Goal: Transaction & Acquisition: Register for event/course

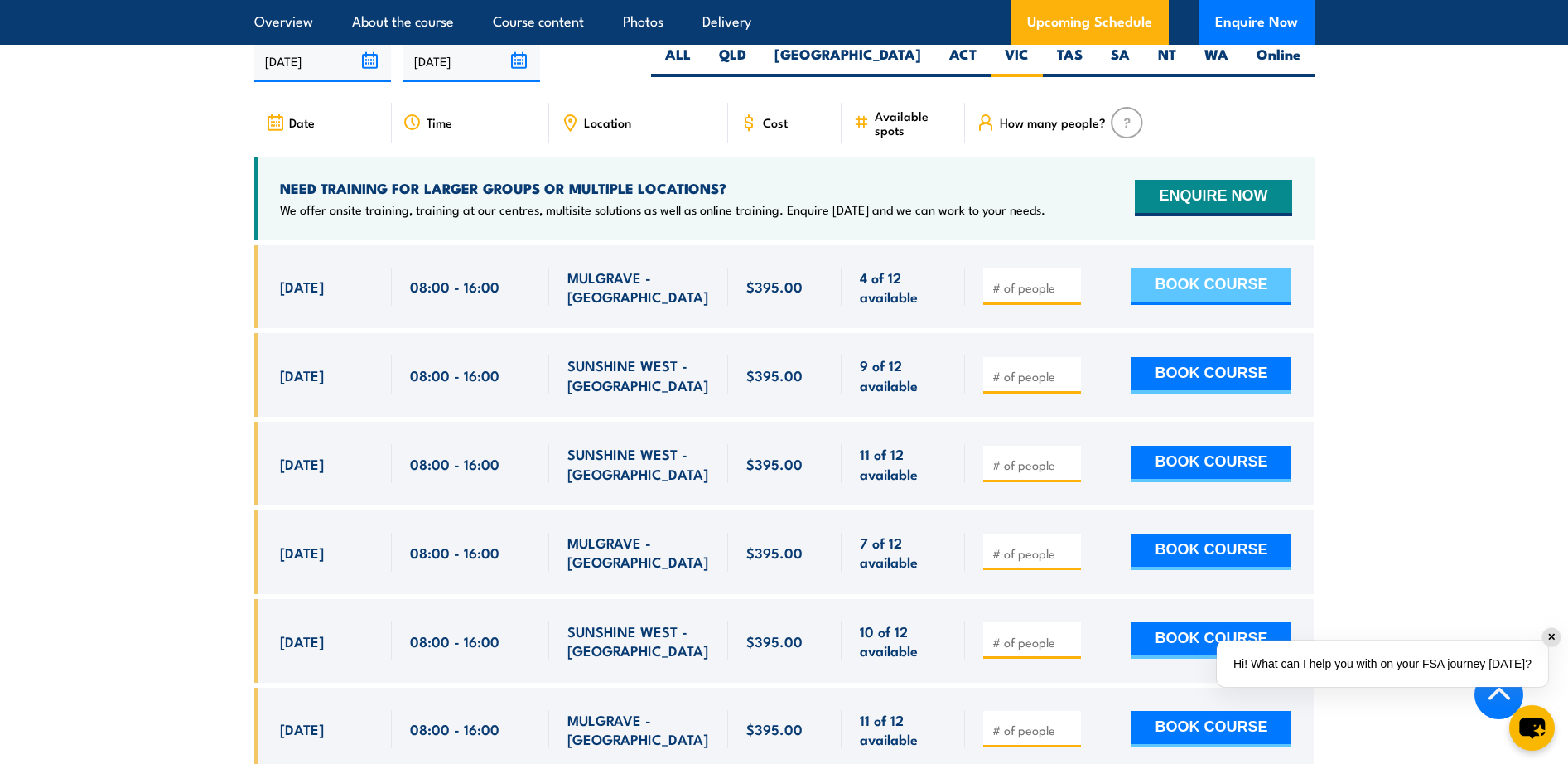
click at [1211, 305] on button "BOOK COURSE" at bounding box center [1211, 287] width 160 height 36
click at [1071, 296] on input "1" at bounding box center [1033, 287] width 83 height 16
type input "2"
click at [1070, 296] on input "2" at bounding box center [1033, 287] width 83 height 16
click at [1194, 305] on button "BOOK COURSE" at bounding box center [1211, 287] width 160 height 36
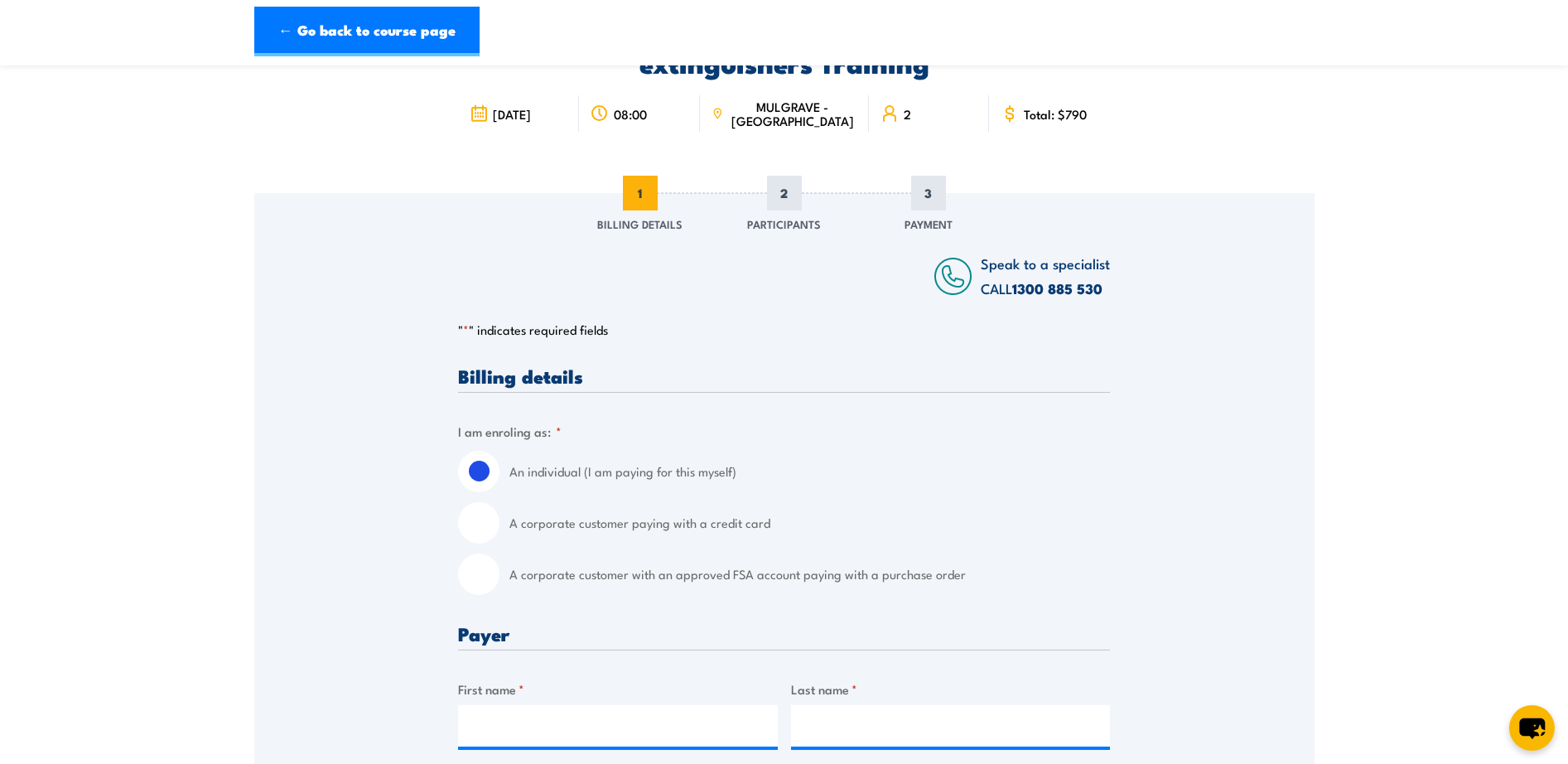
scroll to position [249, 0]
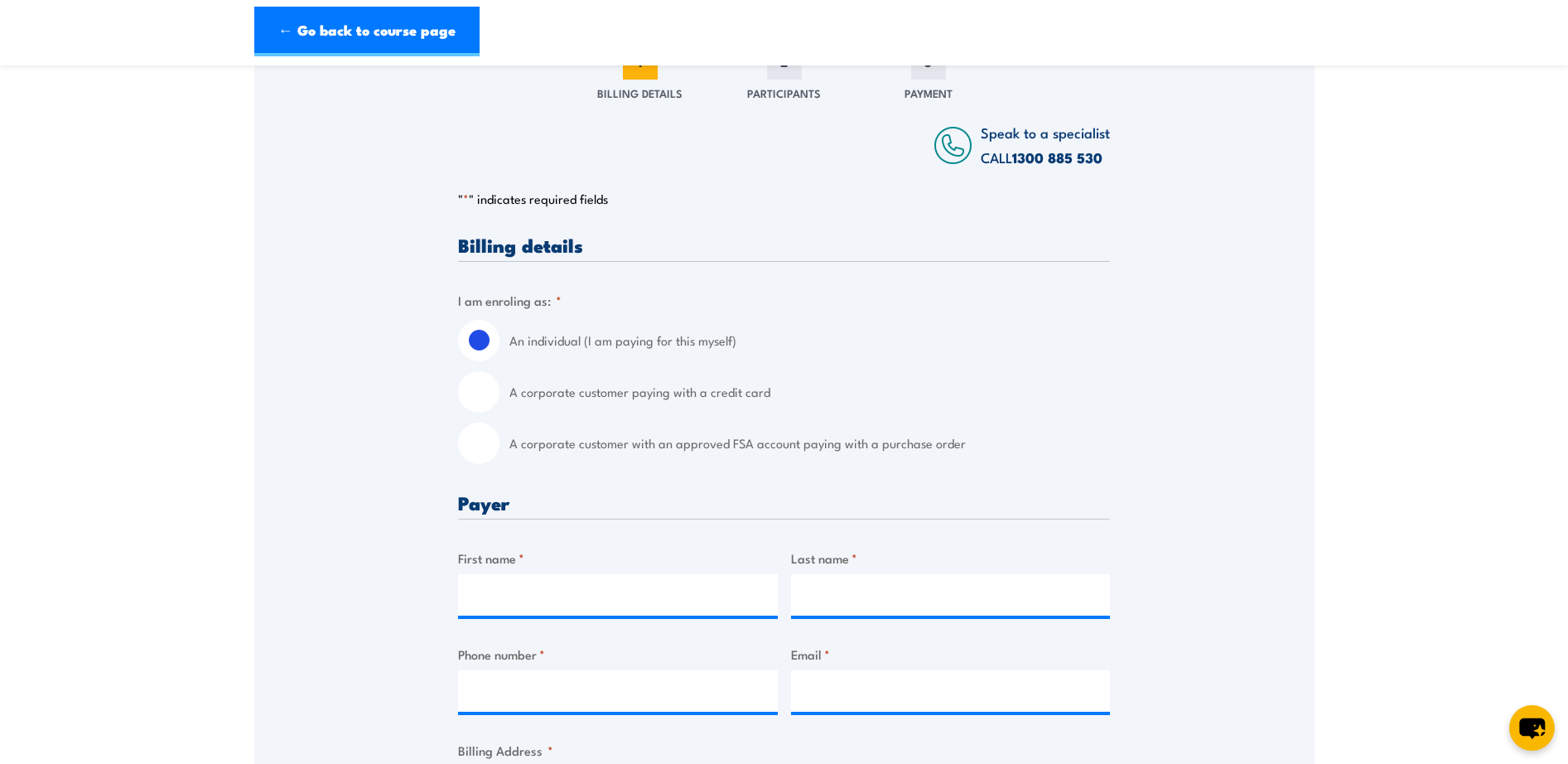
click at [491, 385] on input "A corporate customer paying with a credit card" at bounding box center [478, 392] width 41 height 41
radio input "true"
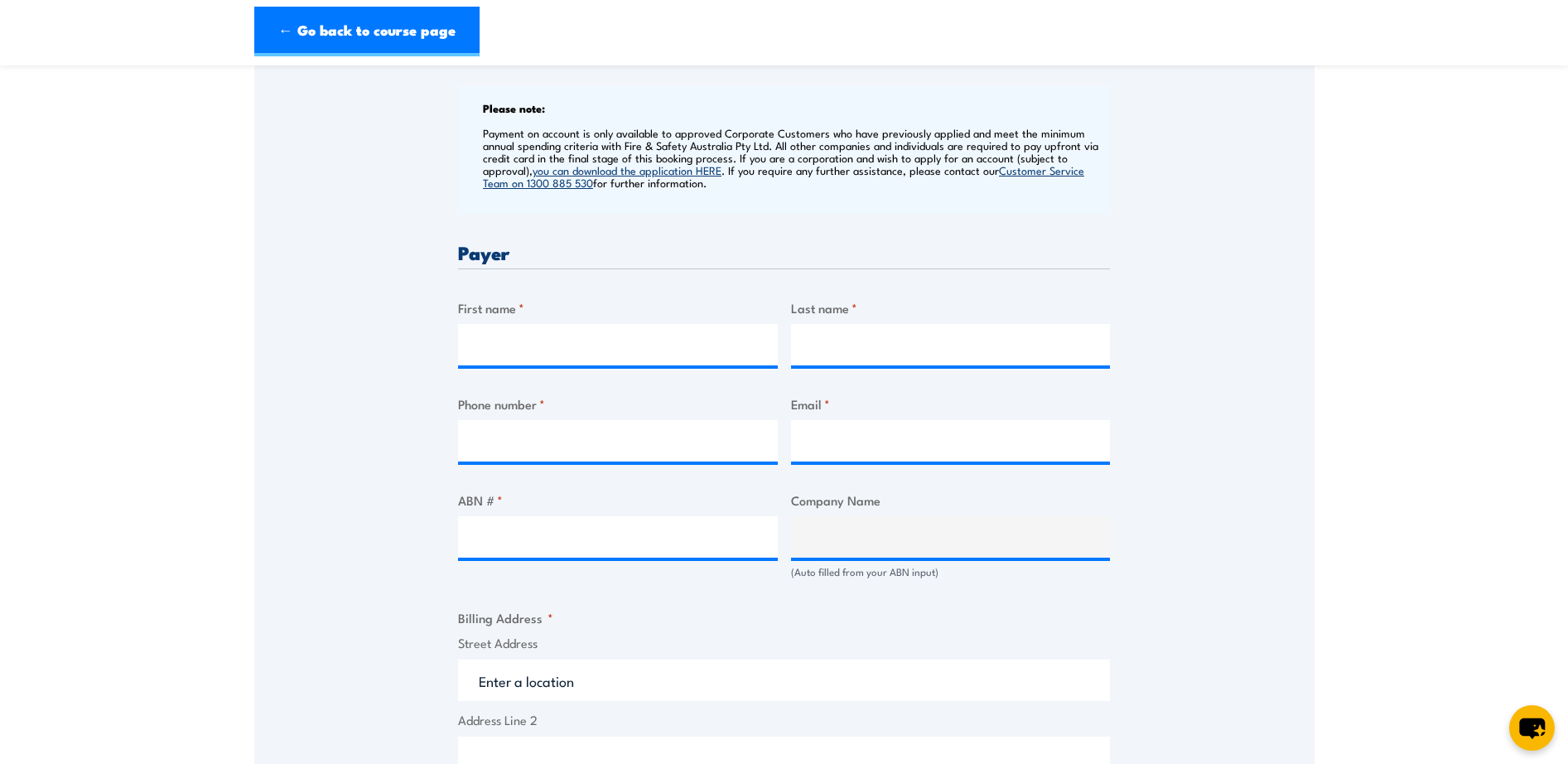
scroll to position [663, 0]
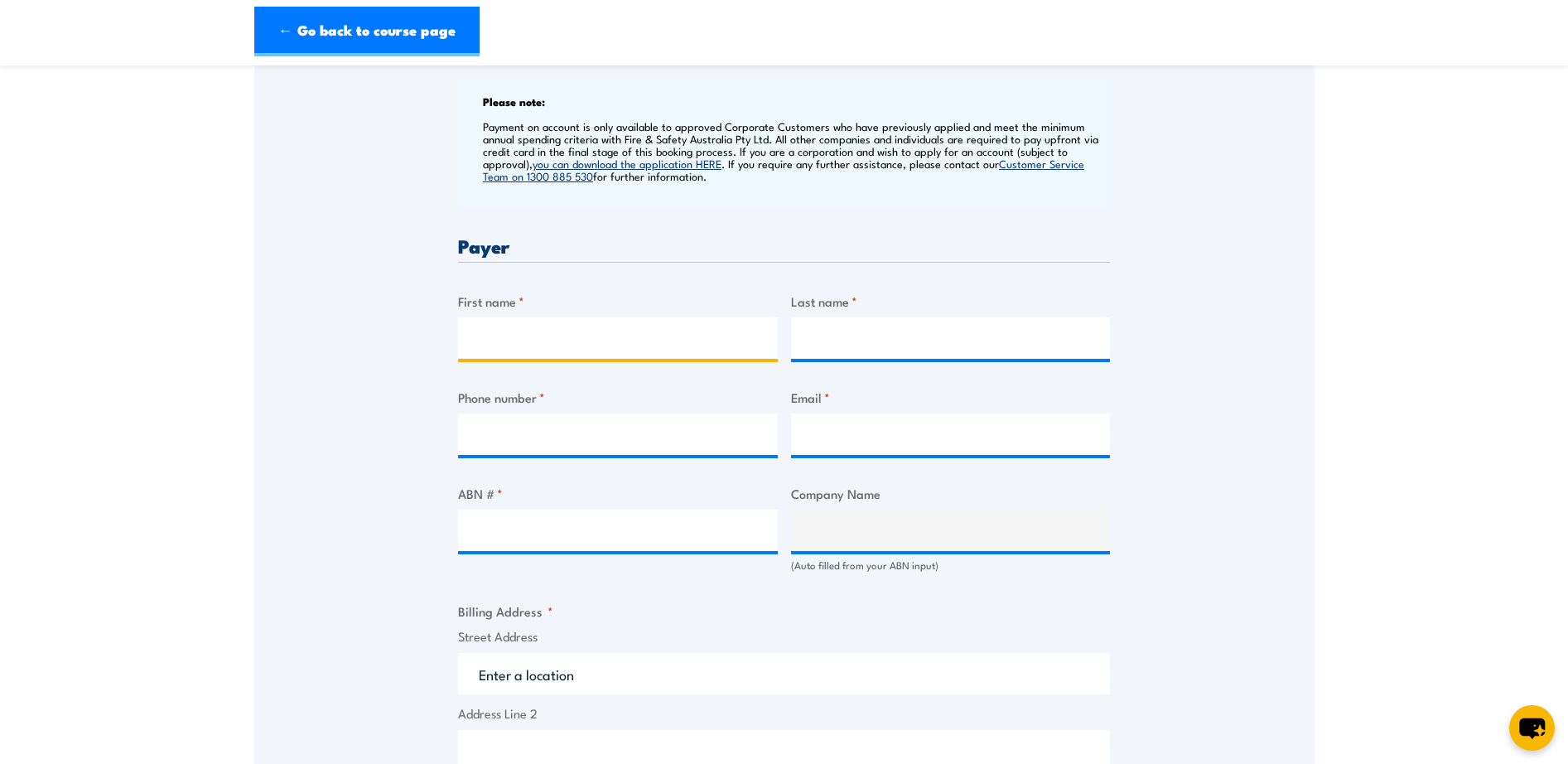
click at [624, 342] on input "First name *" at bounding box center [617, 338] width 320 height 41
type input "[PERSON_NAME]"
type input "Mirams"
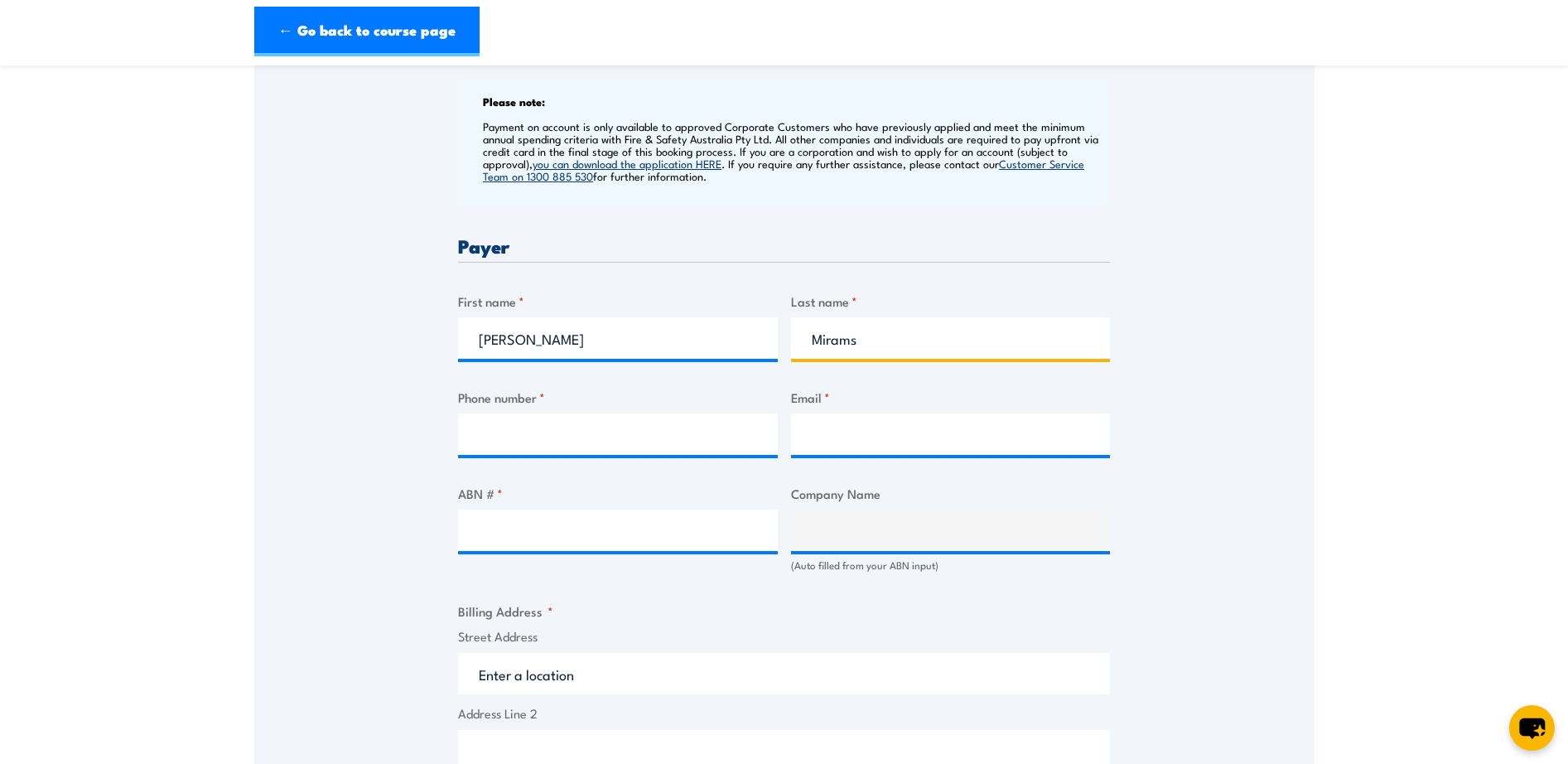
type input "0356332918"
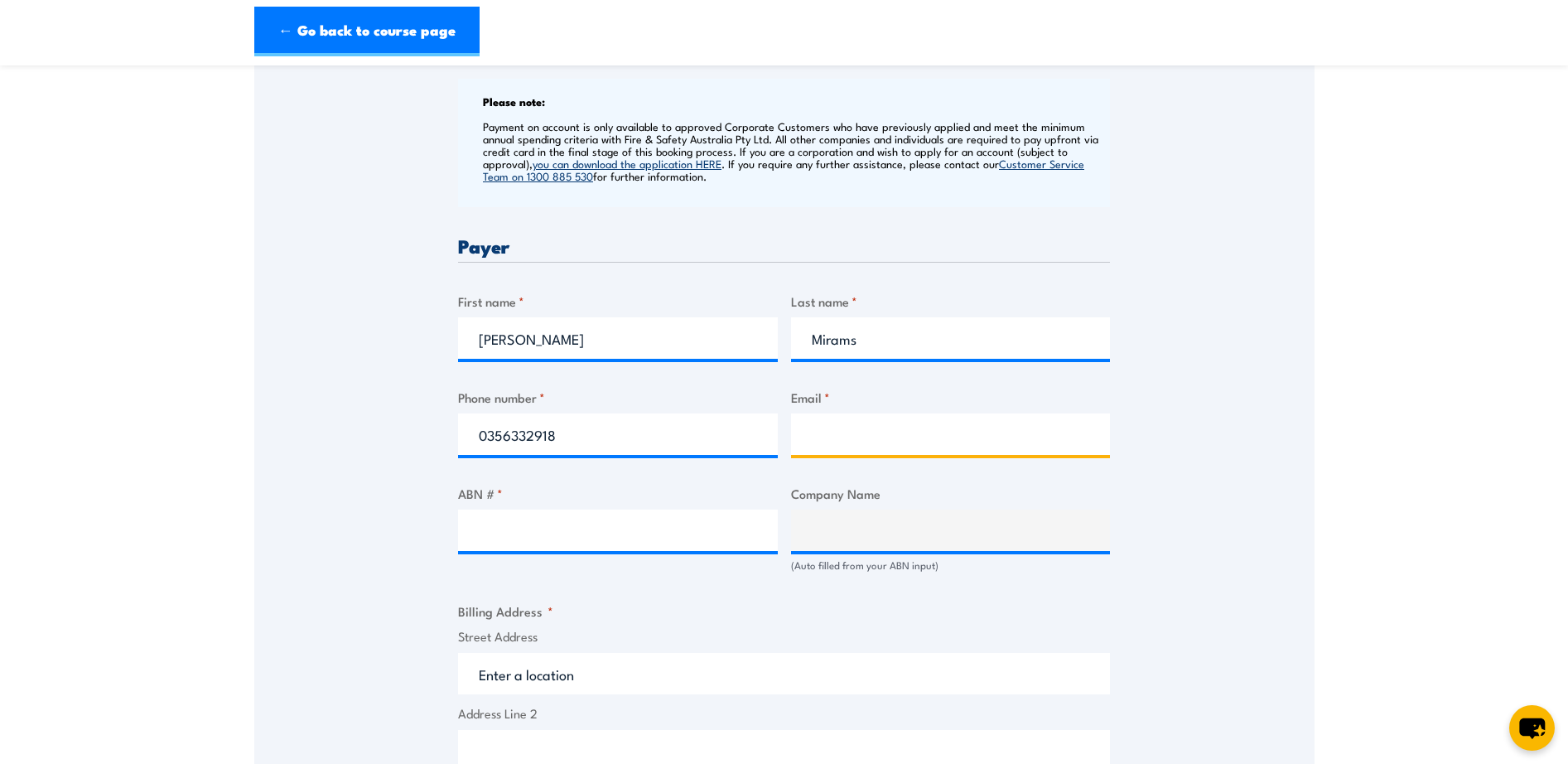
type input "[PERSON_NAME][EMAIL_ADDRESS][DOMAIN_NAME]"
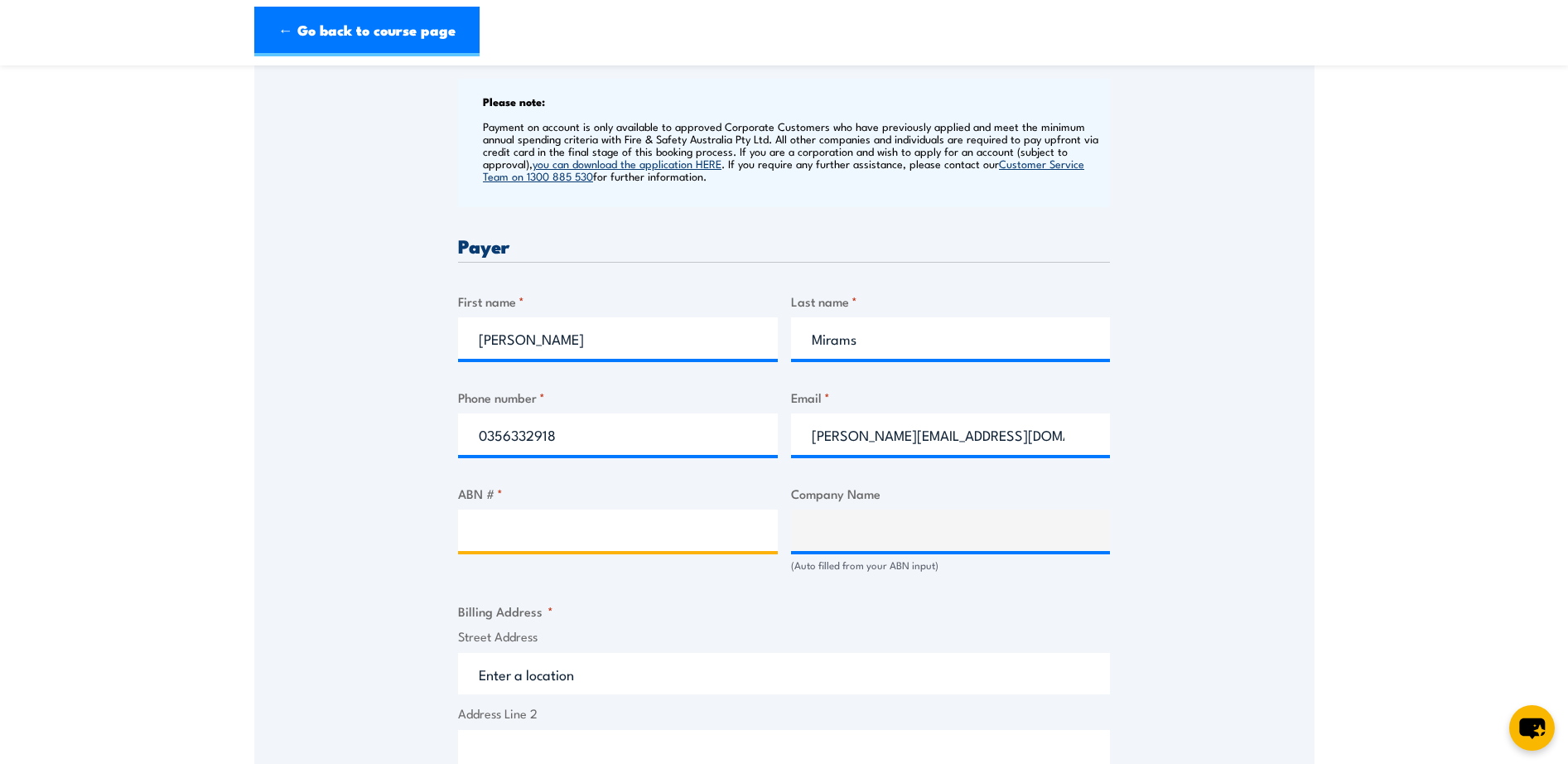
click at [545, 536] on input "ABN # *" at bounding box center [617, 530] width 320 height 41
paste input "86 007 406 386"
type input "86 007 406 386"
type input "FOWLERS ASPHALTING PTY. LIMITED"
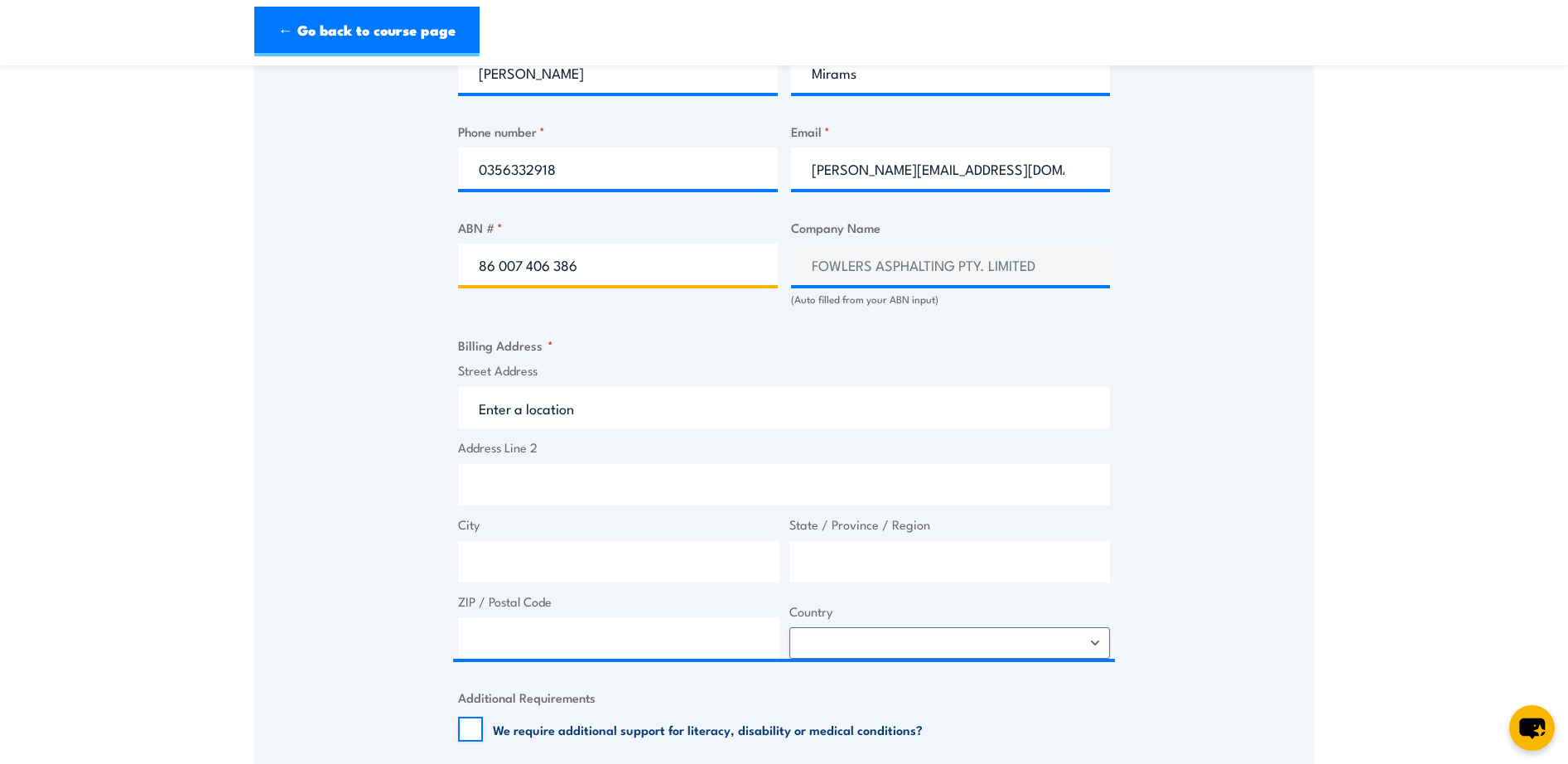
scroll to position [994, 0]
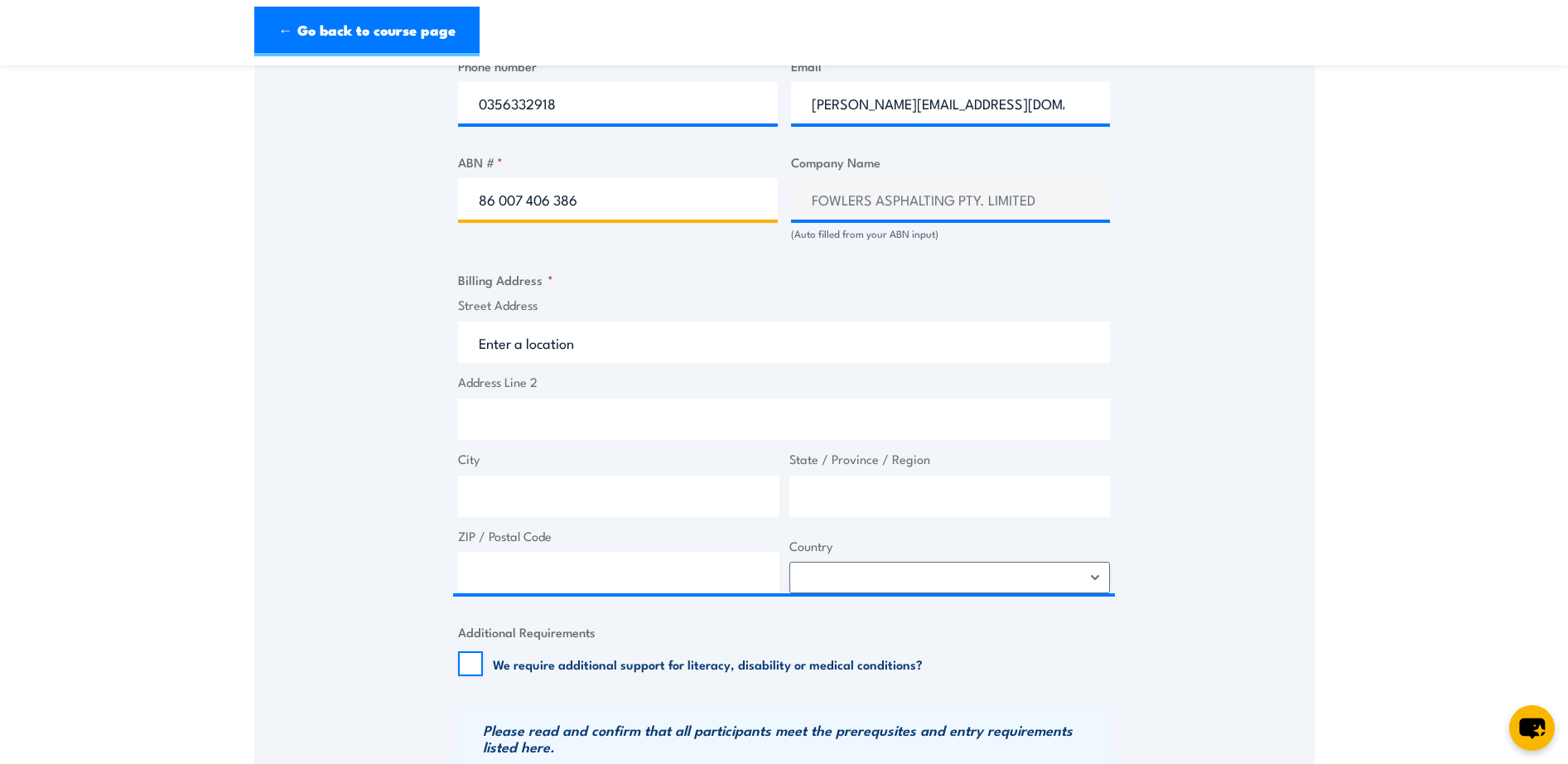
type input "86 007 406 386"
click at [584, 348] on input "Street Address" at bounding box center [783, 342] width 652 height 41
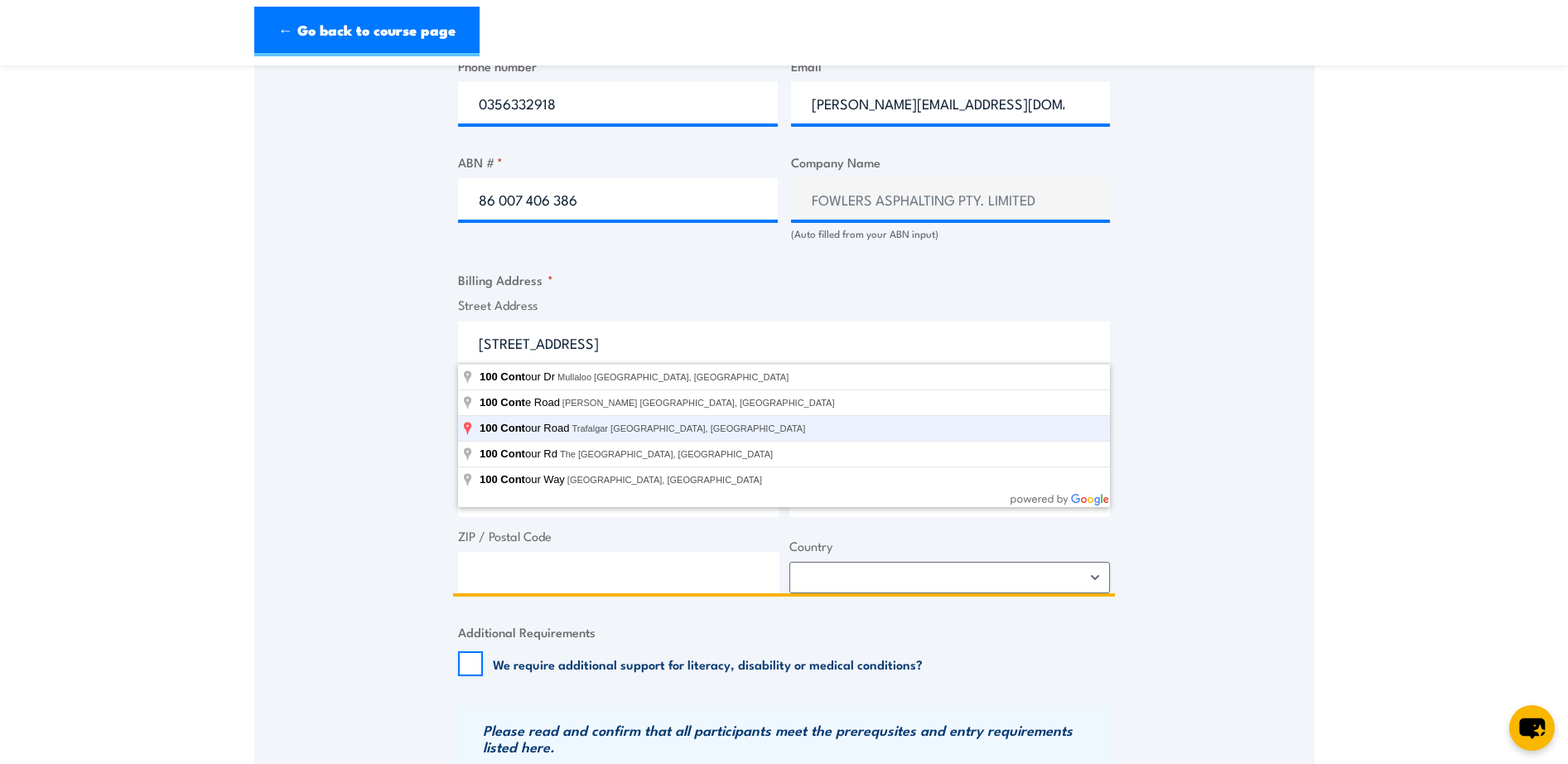
type input "[STREET_ADDRESS]"
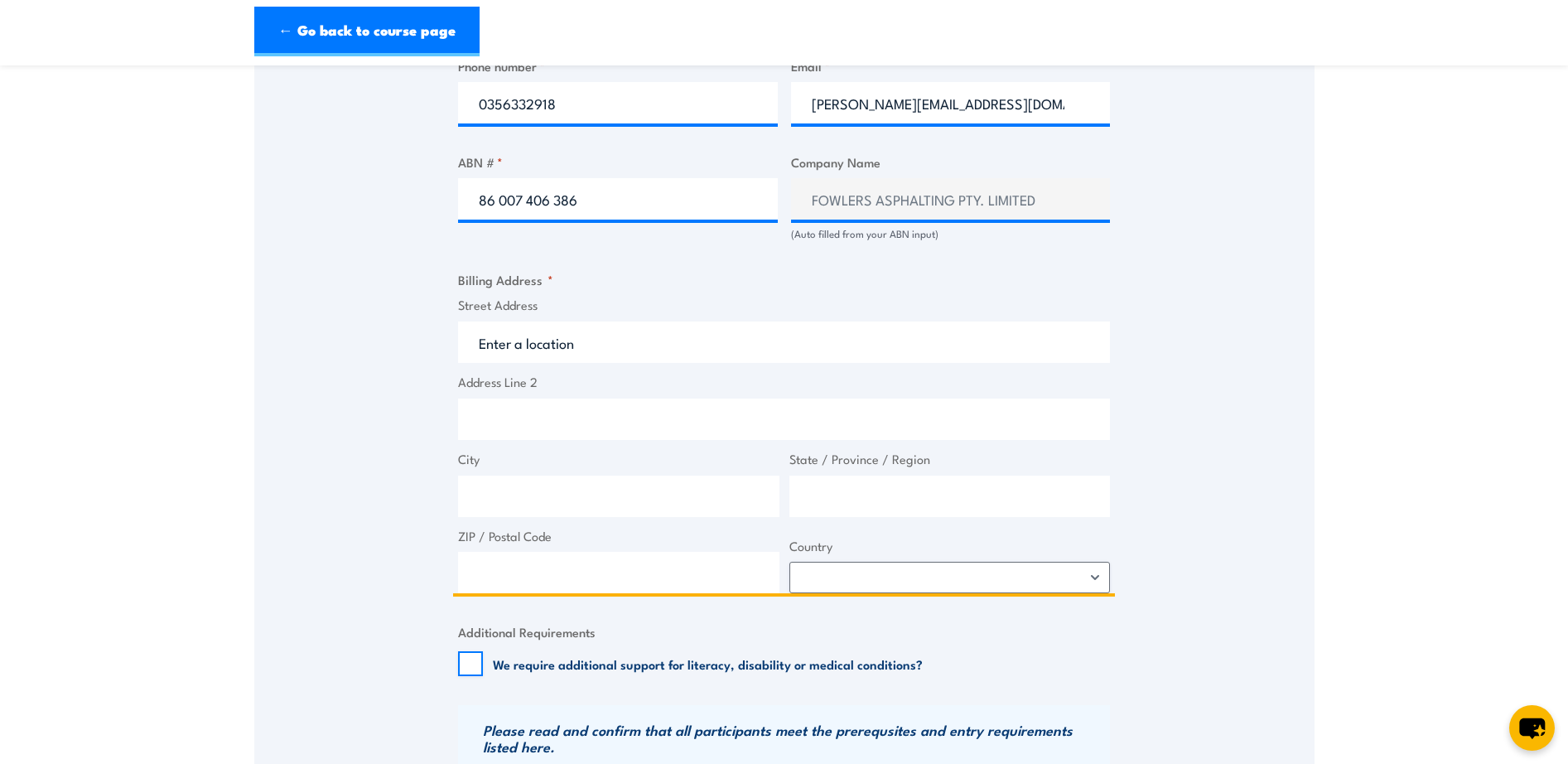
type input "100 Contour Rd"
type input "Trafalgar"
type input "Victoria"
type input "3824"
select select "[GEOGRAPHIC_DATA]"
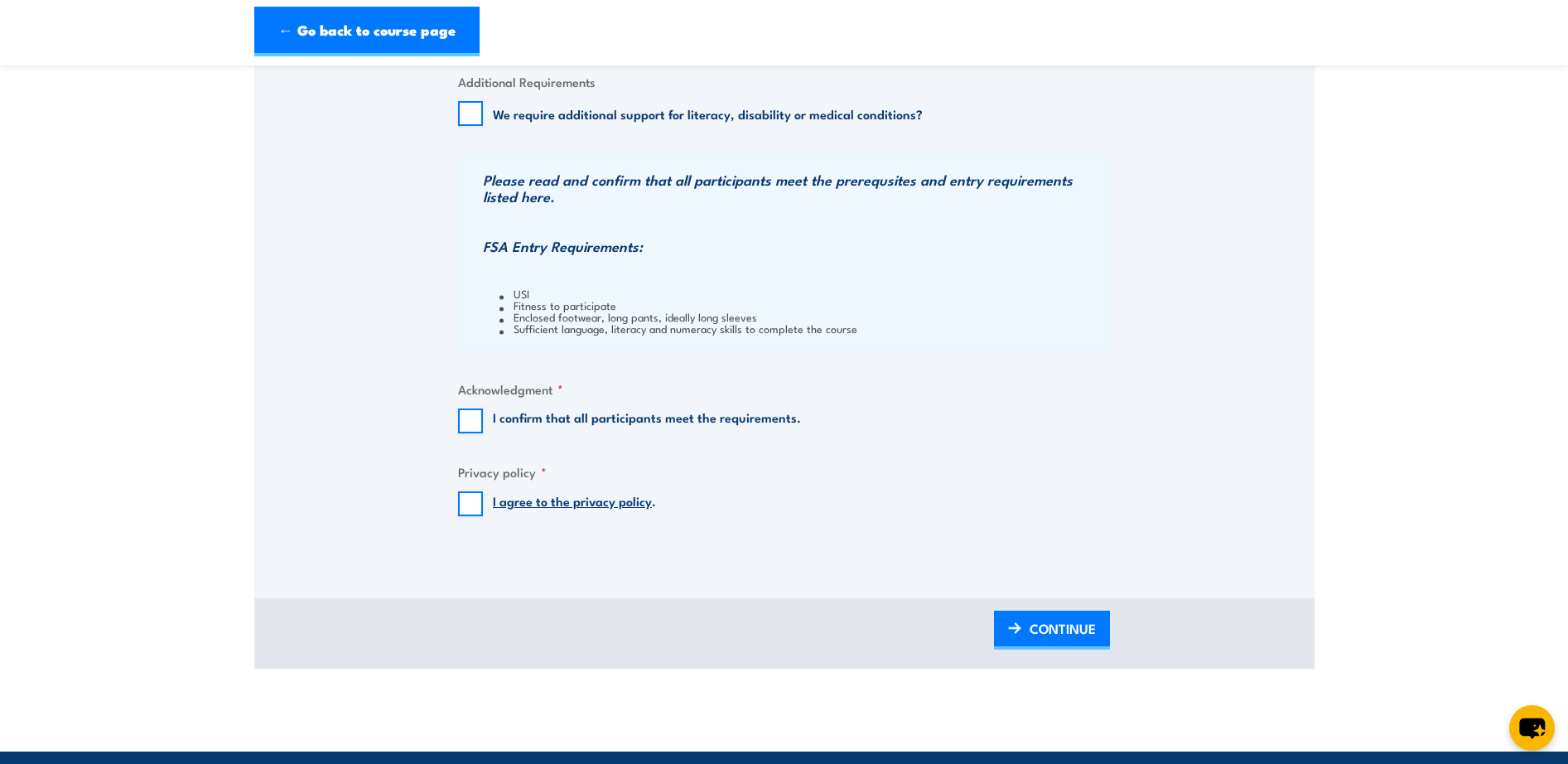
scroll to position [1574, 0]
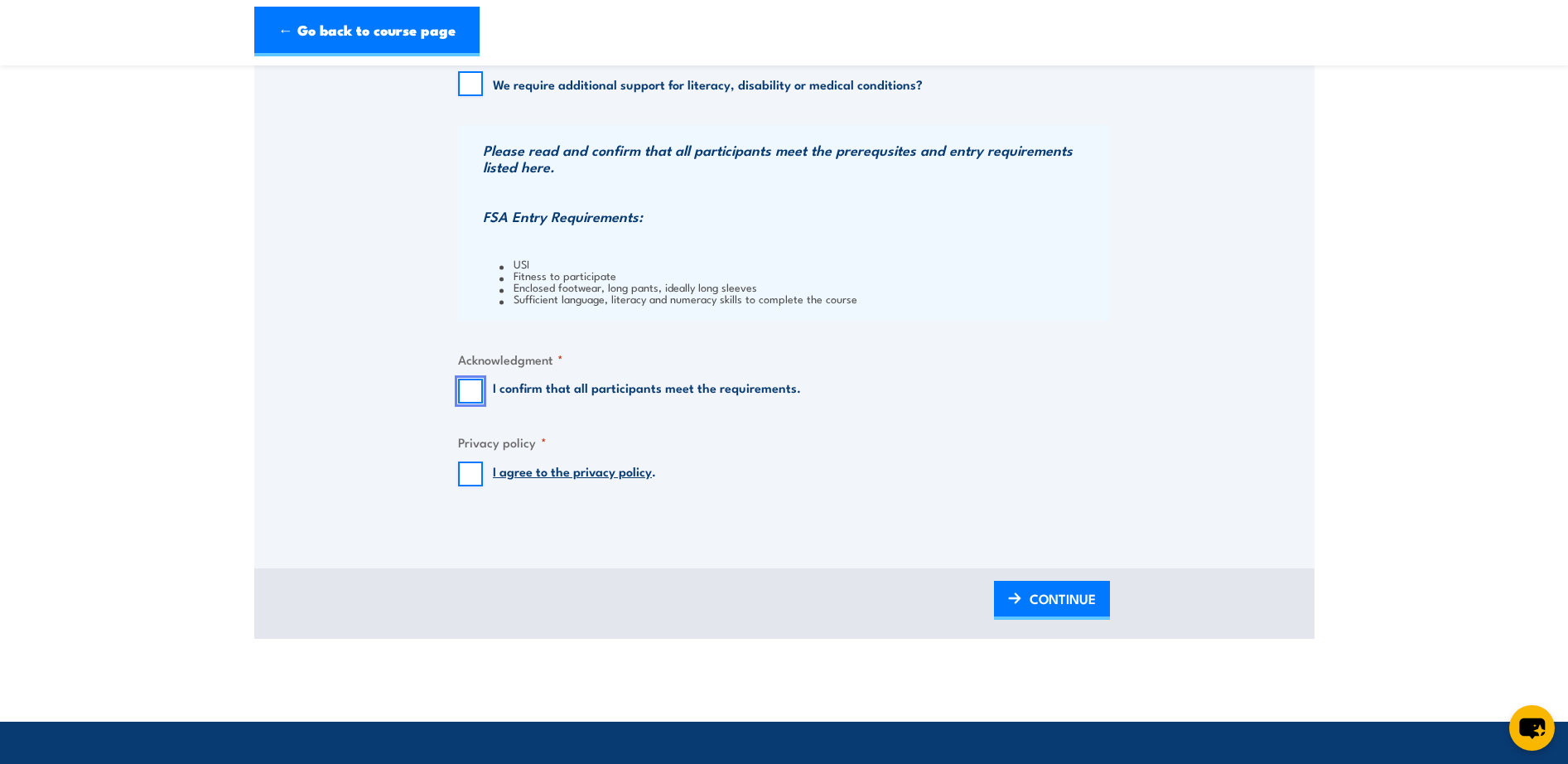
click at [463, 386] on input "I confirm that all participants meet the requirements." at bounding box center [470, 392] width 25 height 25
checkbox input "true"
click at [470, 474] on input "I agree to the privacy policy ." at bounding box center [470, 474] width 25 height 25
checkbox input "true"
click at [1067, 600] on span "CONTINUE" at bounding box center [1062, 599] width 66 height 44
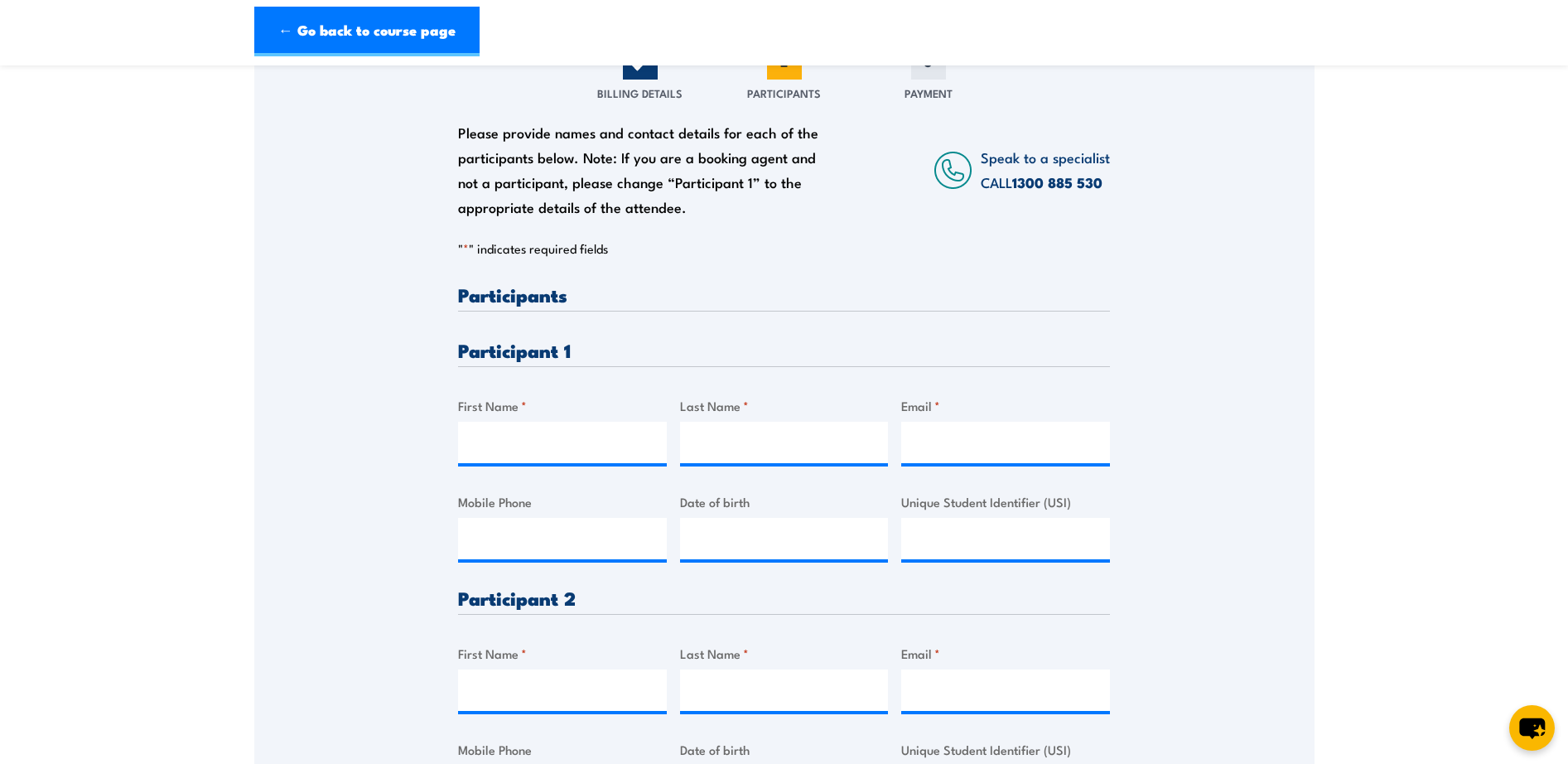
scroll to position [331, 0]
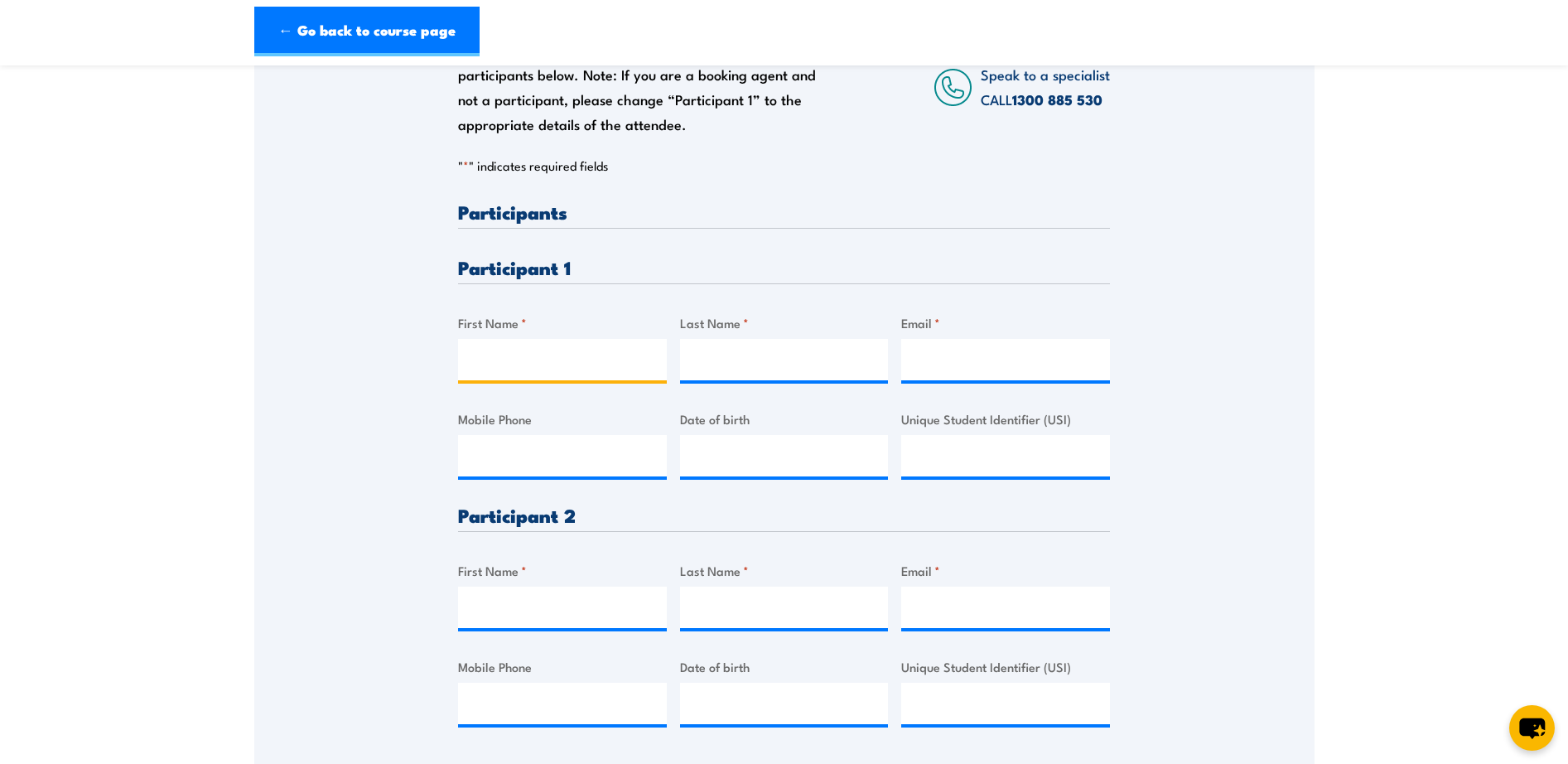
click at [536, 363] on input "First Name *" at bounding box center [562, 359] width 209 height 41
type input "Ben"
type input "[PERSON_NAME]"
click at [1058, 347] on input "Email *" at bounding box center [1006, 359] width 209 height 41
paste input "[EMAIL_ADDRESS][DOMAIN_NAME]"
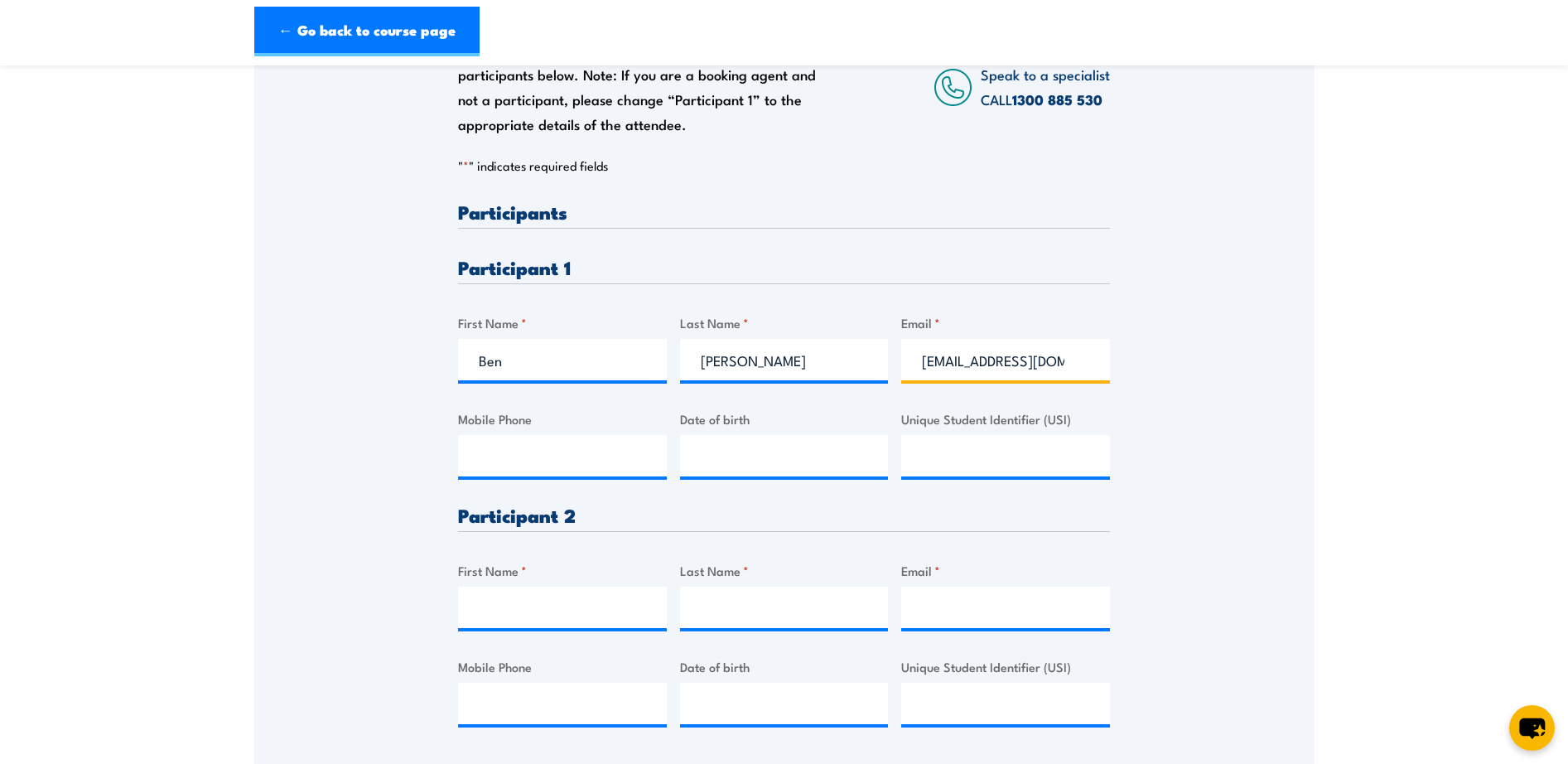
scroll to position [0, 35]
type input "[EMAIL_ADDRESS][DOMAIN_NAME]"
click at [529, 452] on input "Mobile Phone" at bounding box center [562, 455] width 209 height 41
click at [557, 463] on input "Mobile Phone" at bounding box center [562, 455] width 209 height 41
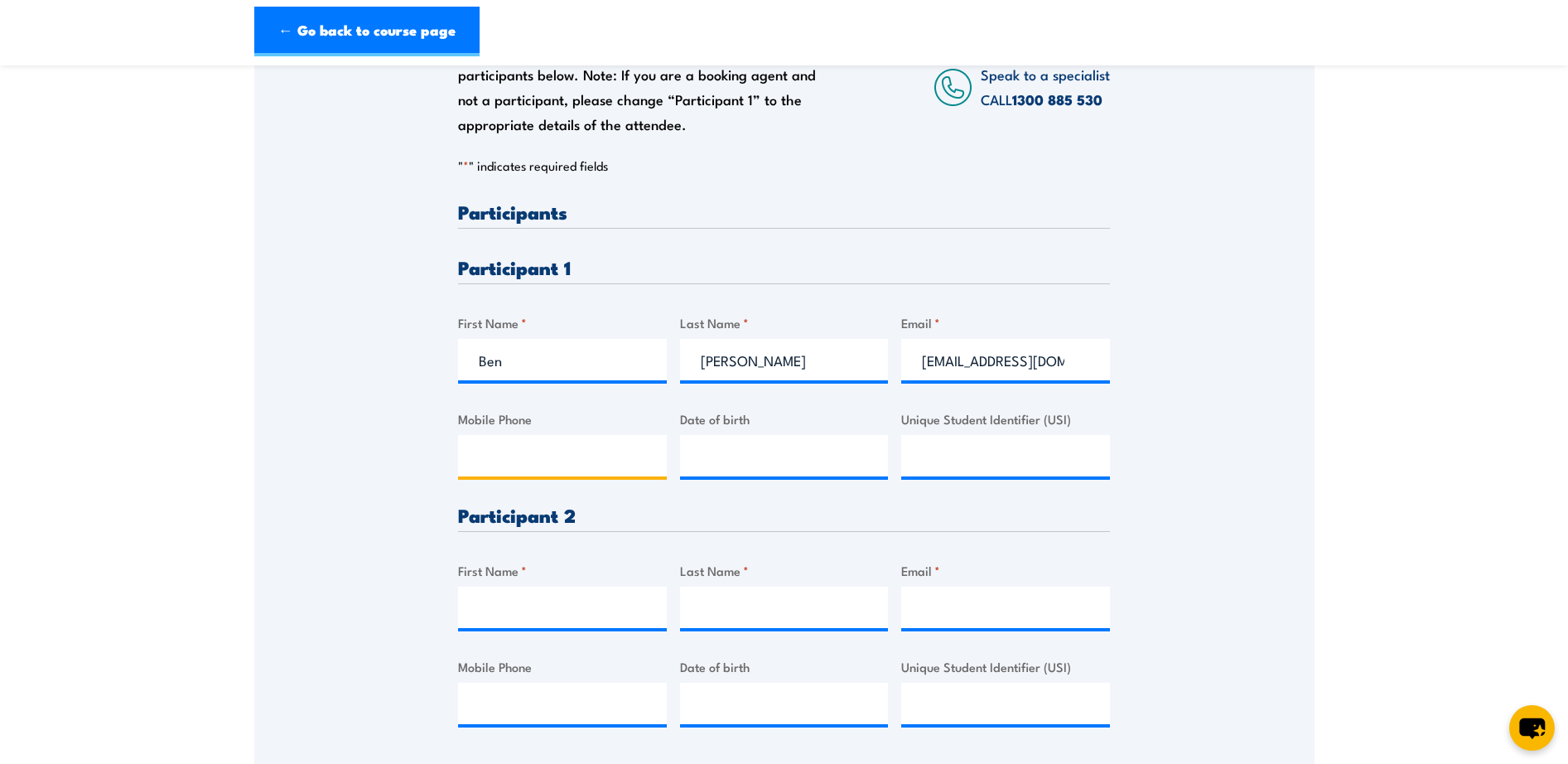
paste input "0429 707 230"
type input "0429 707 230"
click at [771, 449] on input "__/__/____" at bounding box center [785, 455] width 209 height 41
type input "[DATE]"
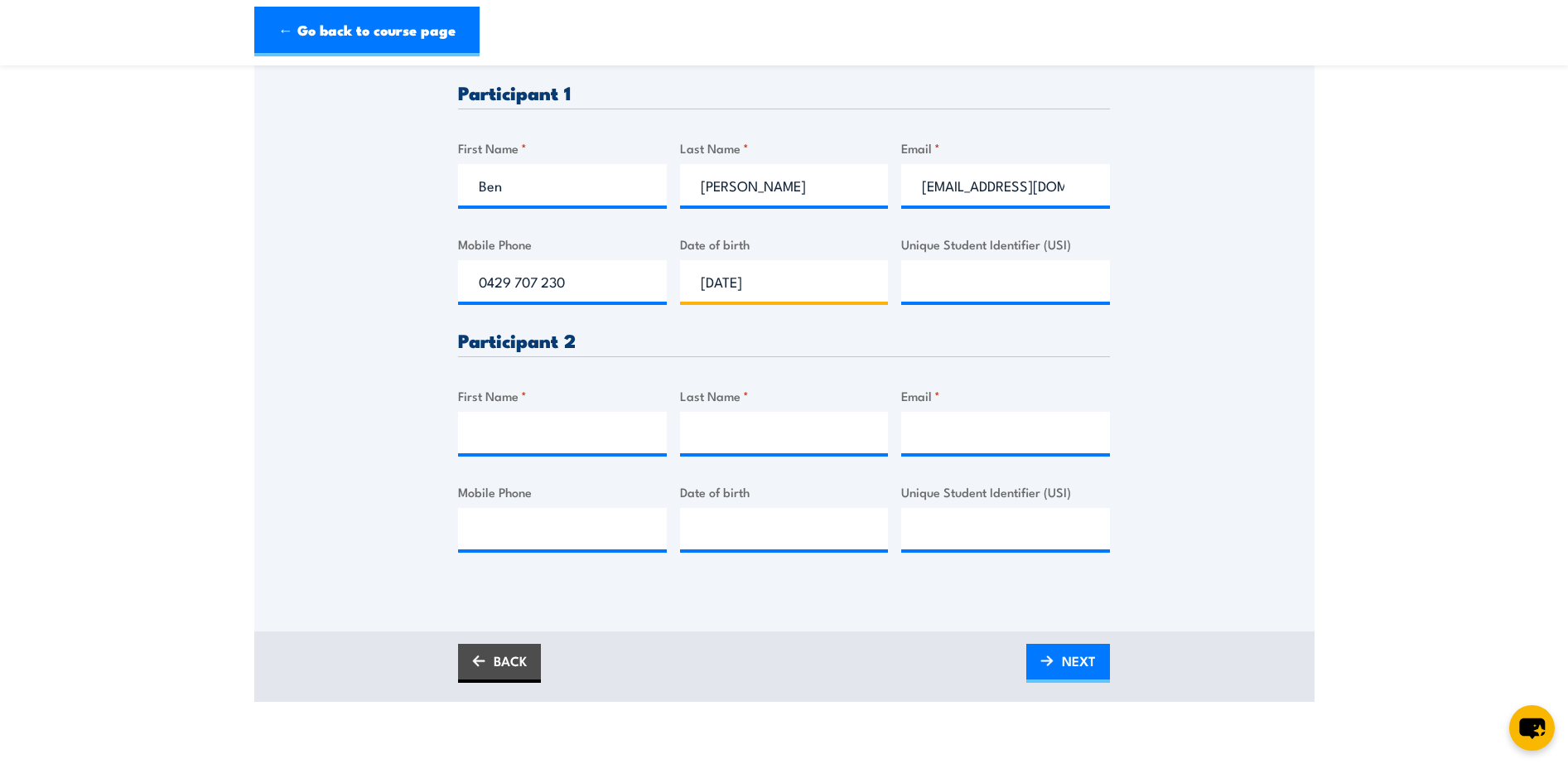
scroll to position [580, 0]
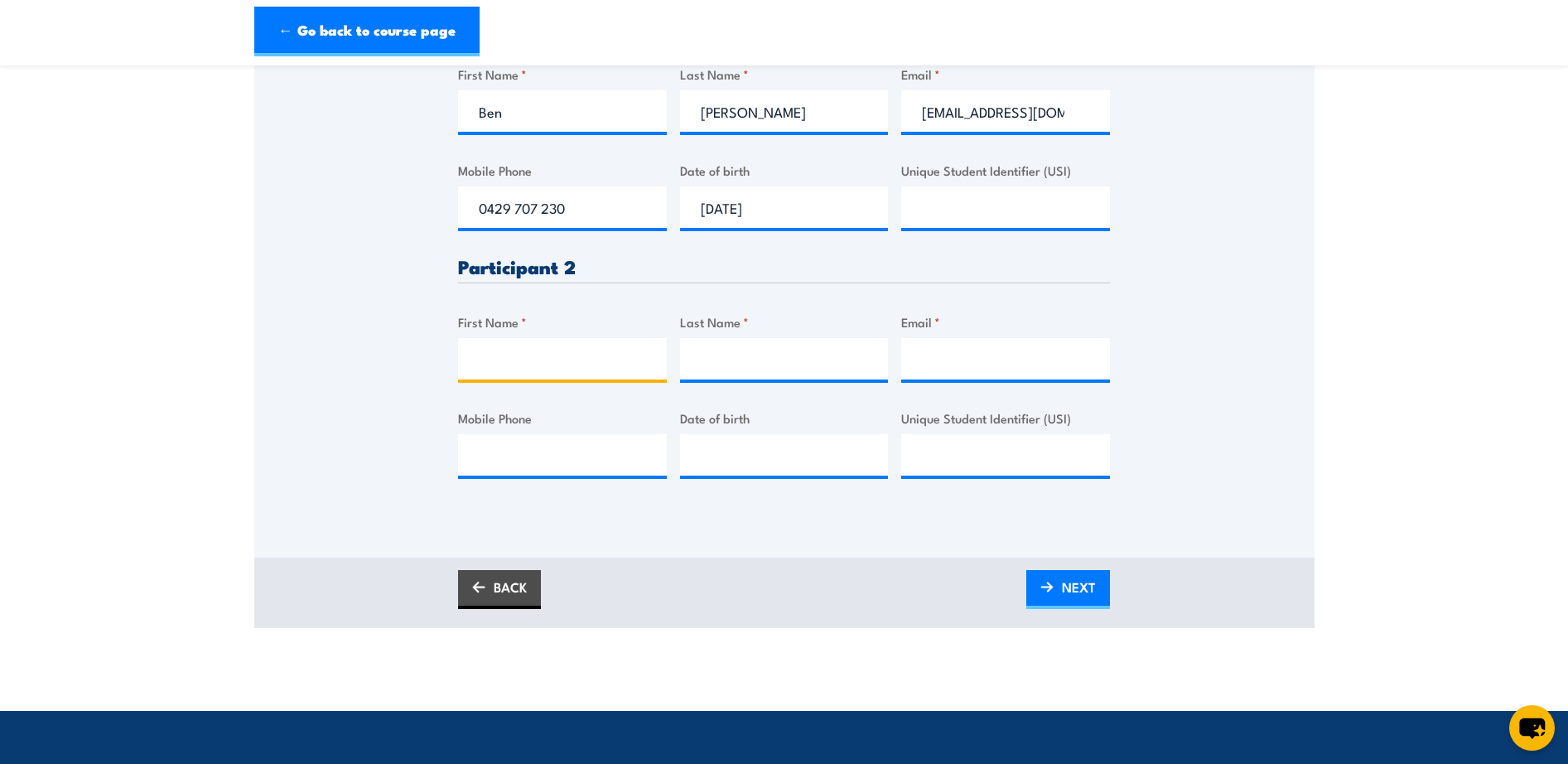
click at [493, 361] on input "First Name *" at bounding box center [562, 358] width 209 height 41
type input "[PERSON_NAME]"
type input "Bambridge"
click at [944, 365] on input "Email *" at bounding box center [1006, 358] width 209 height 41
paste input "[EMAIL_ADDRESS][DOMAIN_NAME]"
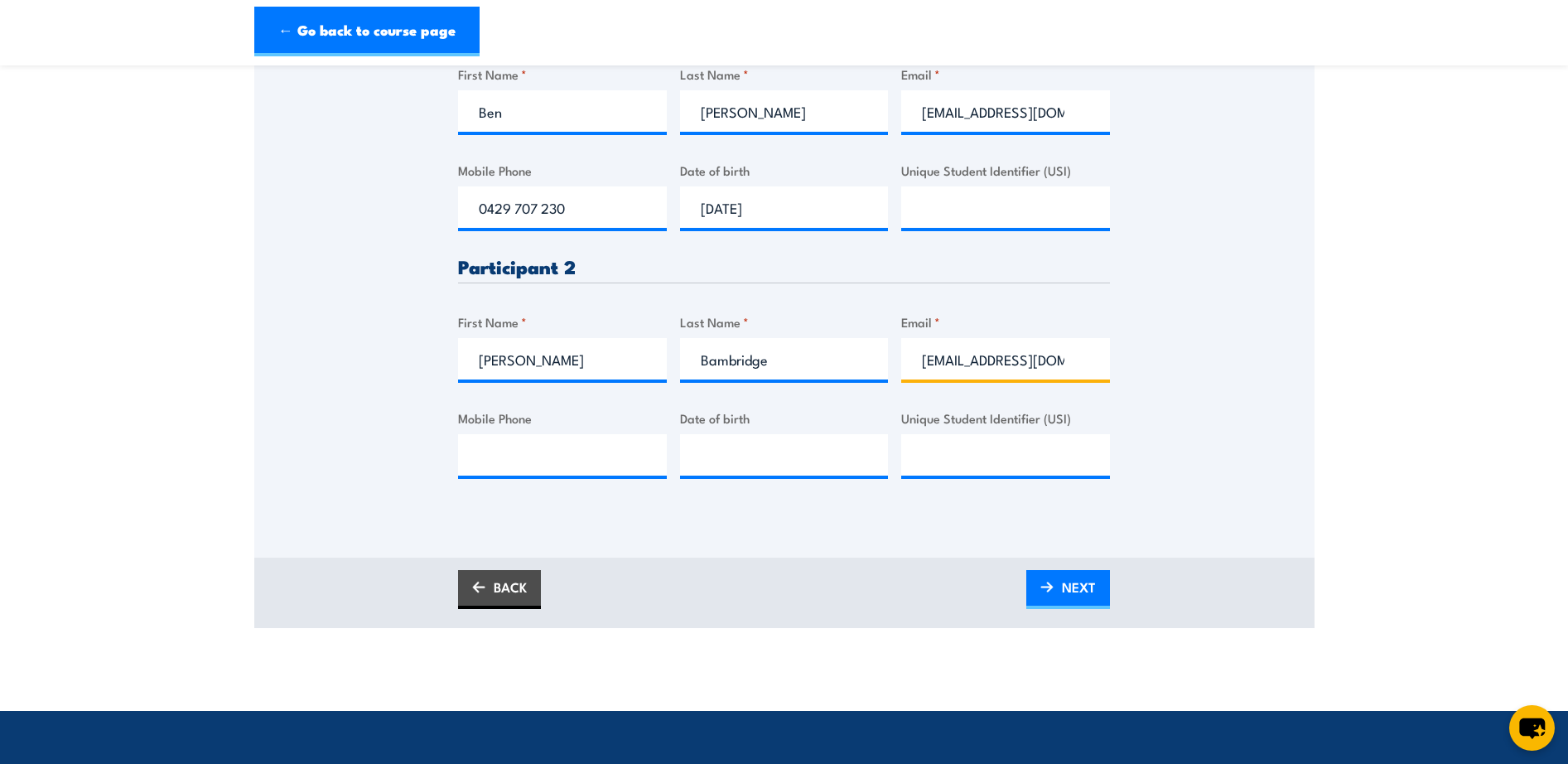
scroll to position [0, 43]
type input "[EMAIL_ADDRESS][DOMAIN_NAME]"
click at [546, 457] on input "Mobile Phone" at bounding box center [562, 454] width 209 height 41
click at [547, 466] on input "Mobile Phone" at bounding box center [562, 454] width 209 height 41
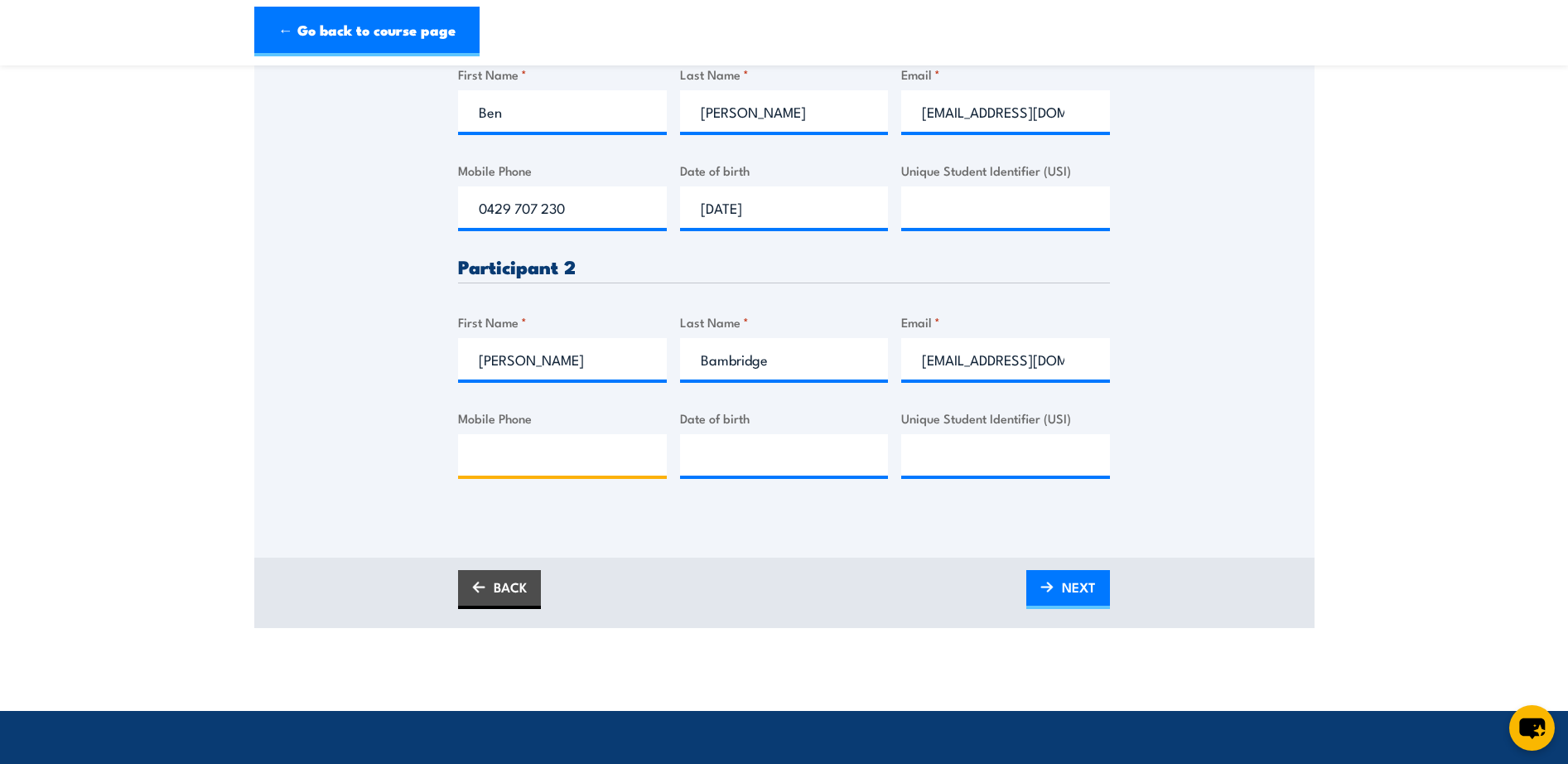
paste input "0408 420 290"
type input "0408 420 290"
click at [697, 454] on input "__/__/____" at bounding box center [785, 454] width 209 height 41
type input "[DATE]"
click at [973, 461] on input "Unique Student Identifier (USI)" at bounding box center [1006, 454] width 209 height 41
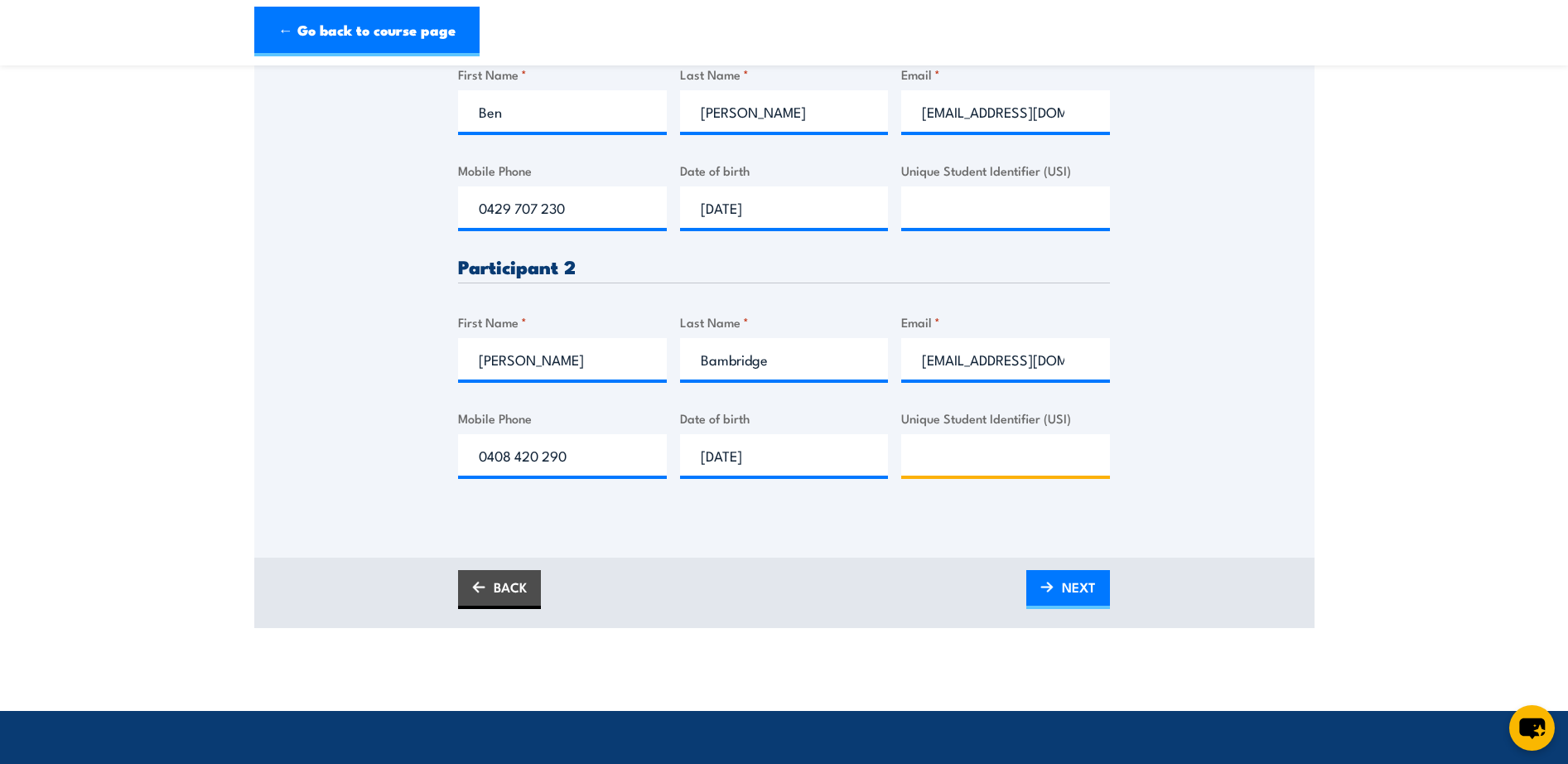
paste input "DG688FFN37"
type input "DG688FFN37"
click at [973, 191] on input "Unique Student Identifier (USI)" at bounding box center [1006, 206] width 209 height 41
paste input "T3ZVZASDZJ"
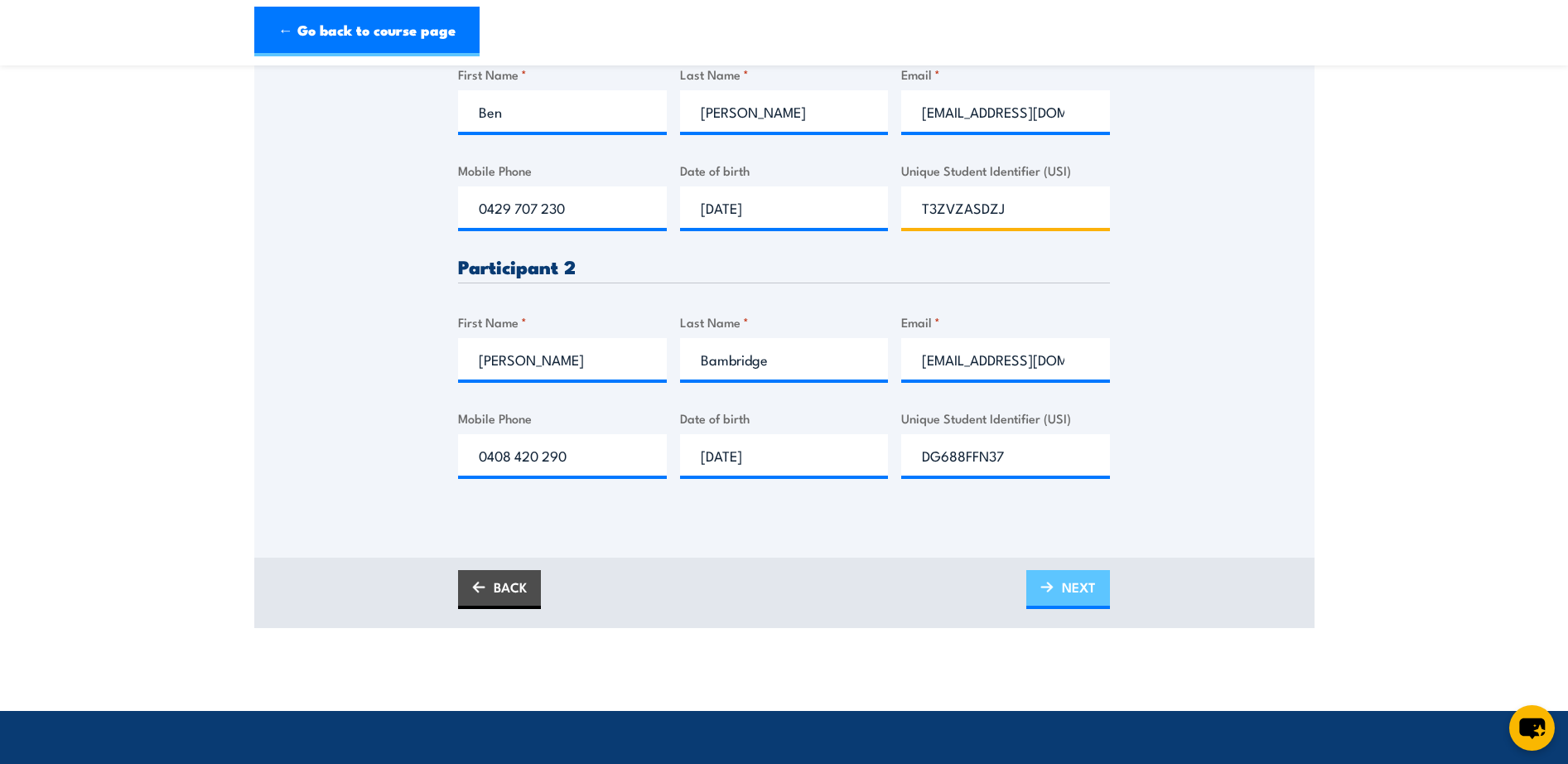
type input "T3ZVZASDZJ"
click at [1080, 585] on span "NEXT" at bounding box center [1079, 587] width 34 height 44
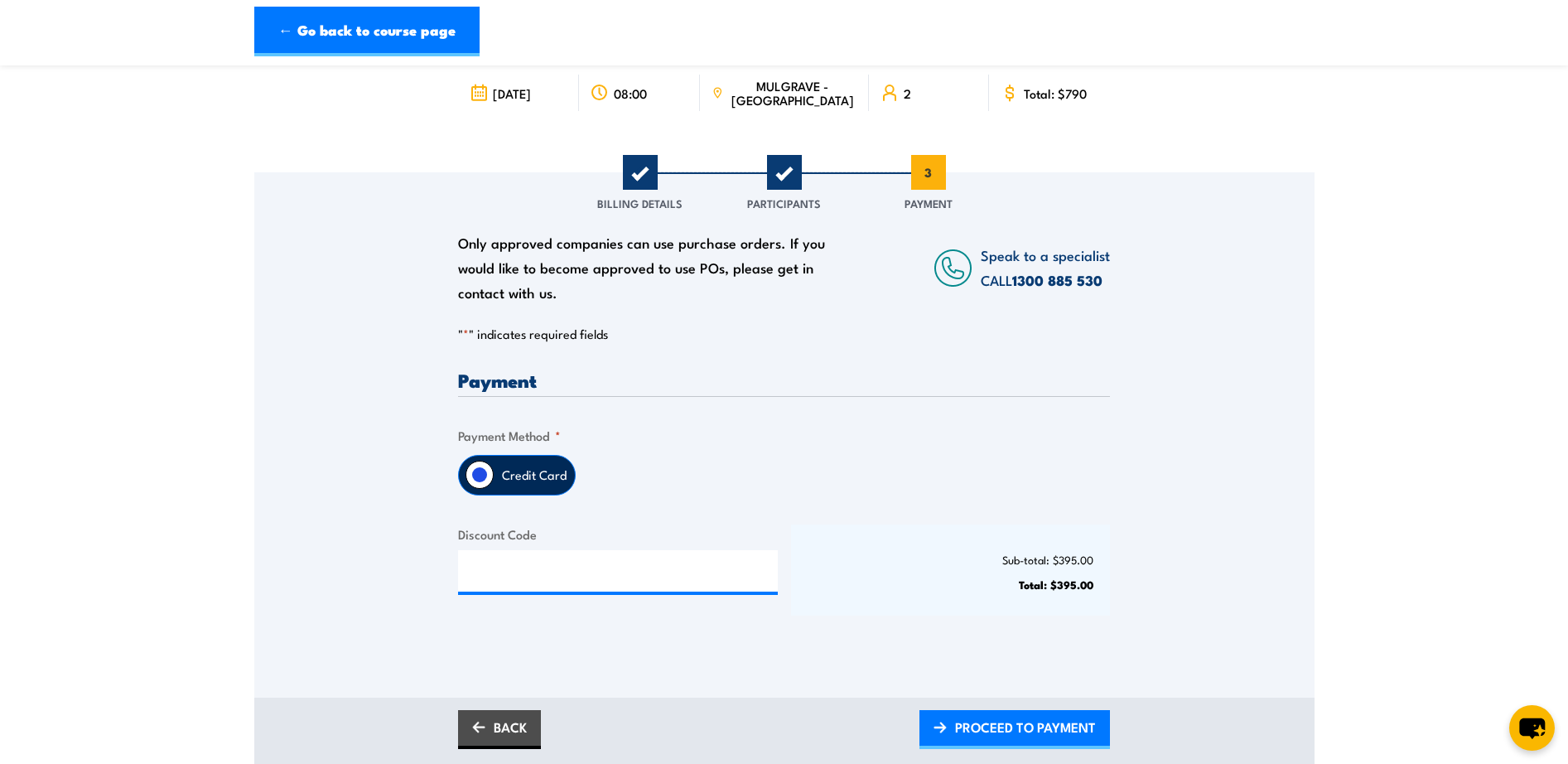
scroll to position [166, 0]
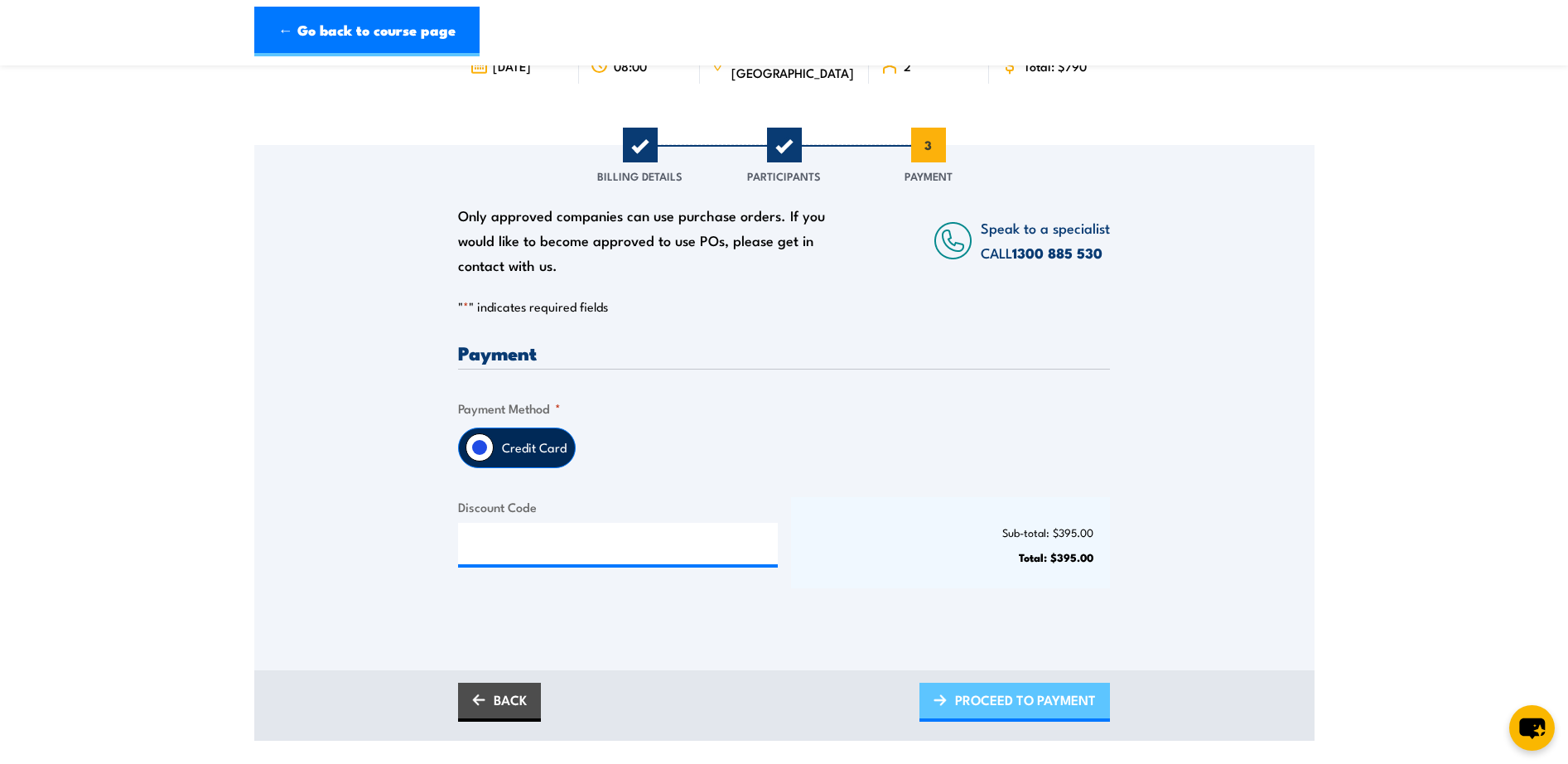
click at [1008, 700] on span "PROCEED TO PAYMENT" at bounding box center [1025, 700] width 141 height 44
